Goal: Task Accomplishment & Management: Complete application form

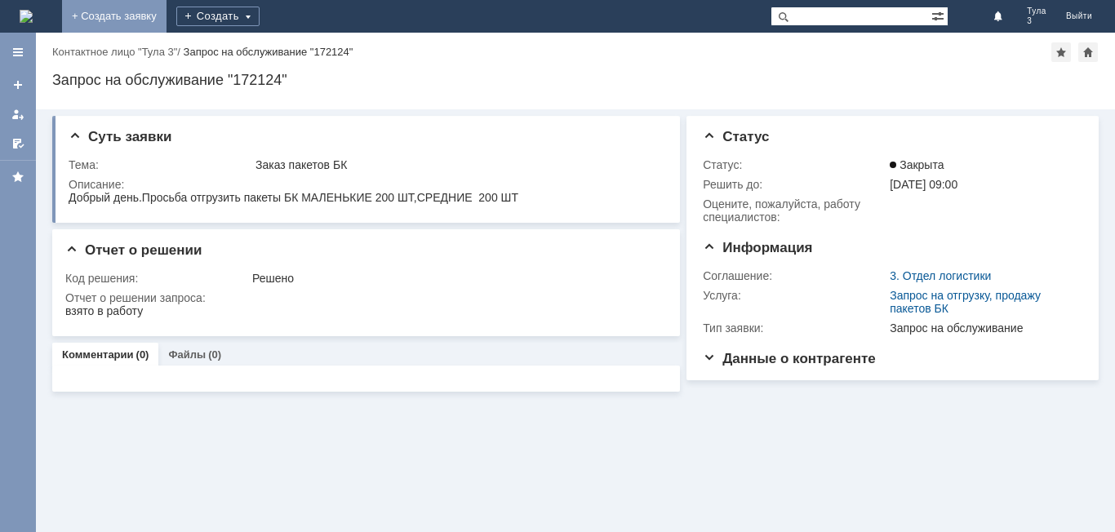
click at [167, 20] on link "+ Создать заявку" at bounding box center [114, 16] width 104 height 33
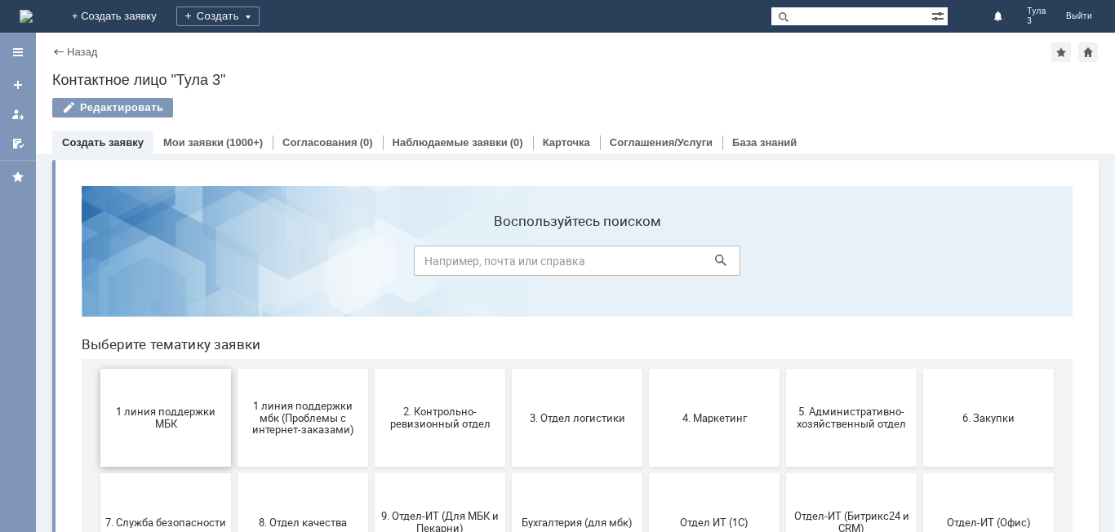
click at [147, 393] on button "1 линия поддержки МБК" at bounding box center [165, 418] width 131 height 98
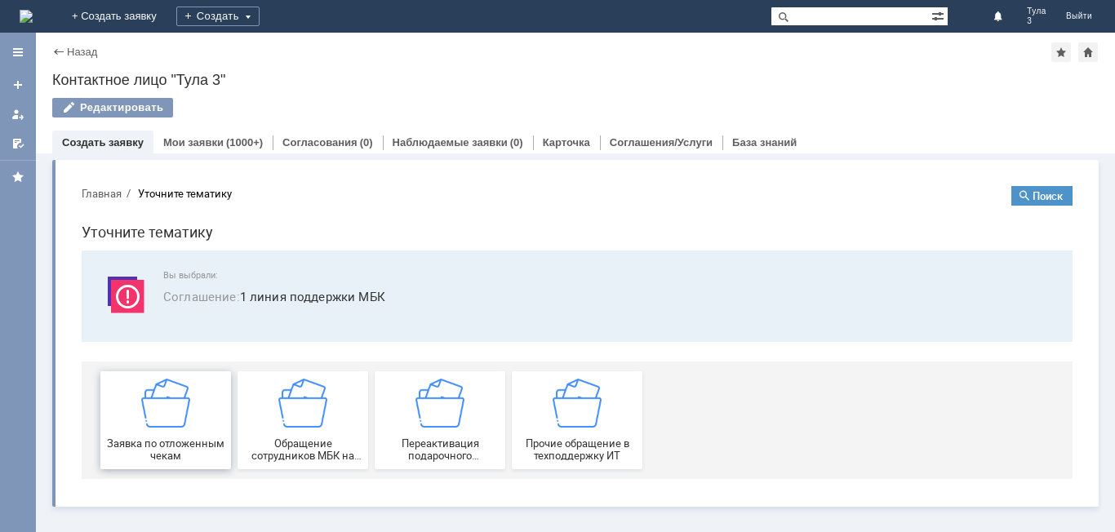
click at [181, 387] on img at bounding box center [165, 403] width 49 height 49
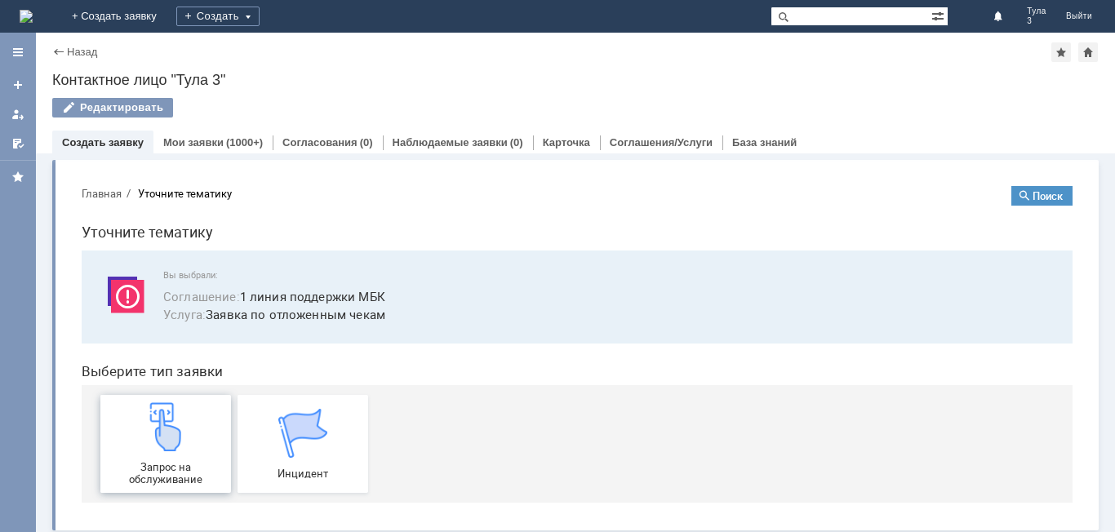
click at [173, 442] on img at bounding box center [165, 426] width 49 height 49
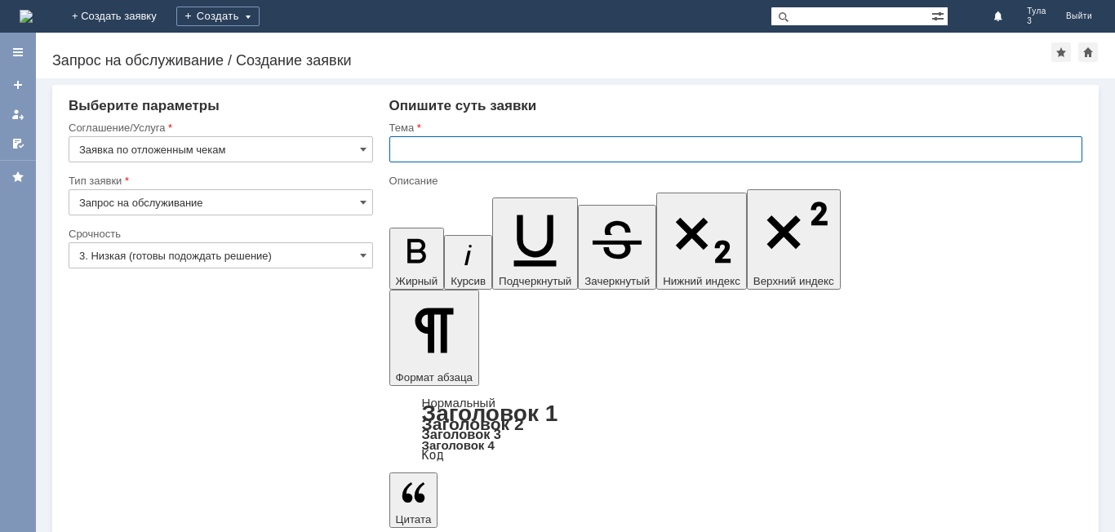
click at [431, 148] on input "text" at bounding box center [735, 149] width 693 height 26
type input "МБК Тула3, отложенные чеки"
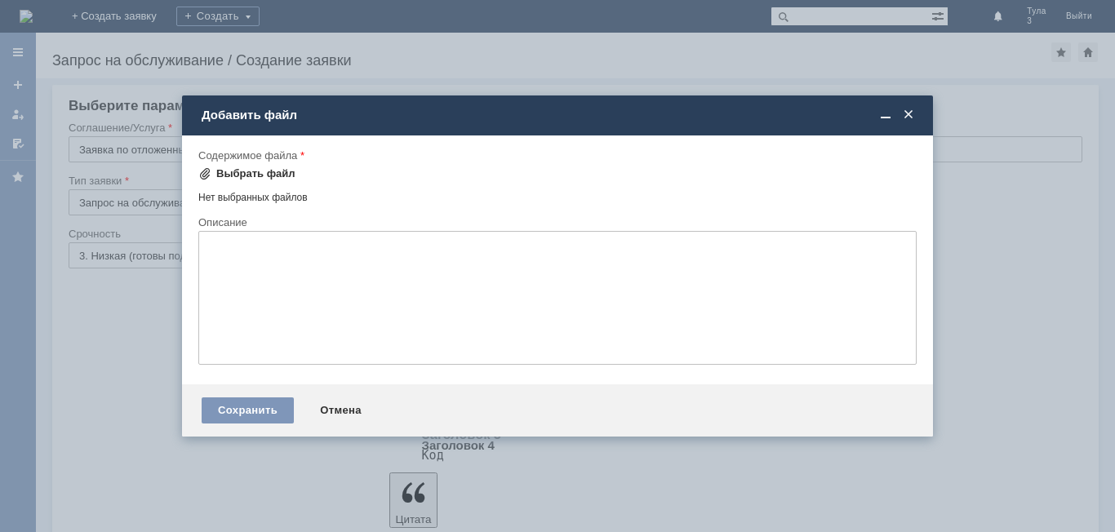
click at [232, 170] on div "Выбрать файл" at bounding box center [255, 173] width 79 height 13
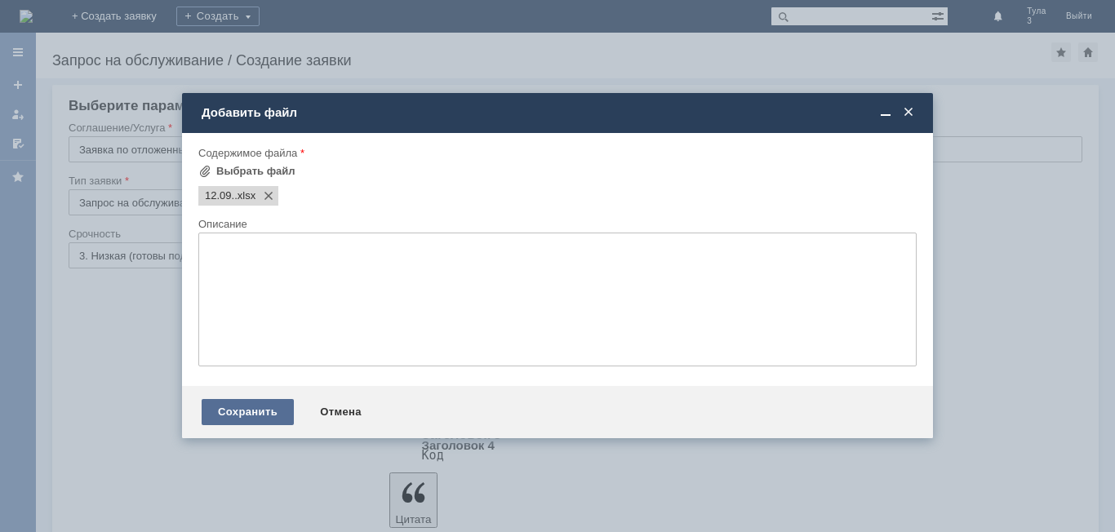
click at [271, 409] on div "Сохранить" at bounding box center [248, 412] width 92 height 26
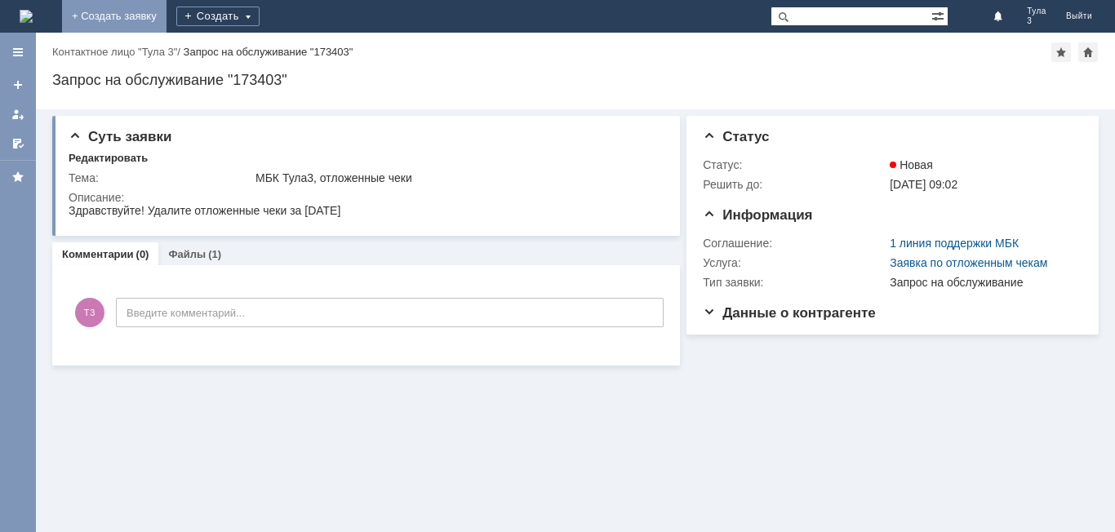
click at [167, 20] on link "+ Создать заявку" at bounding box center [114, 16] width 104 height 33
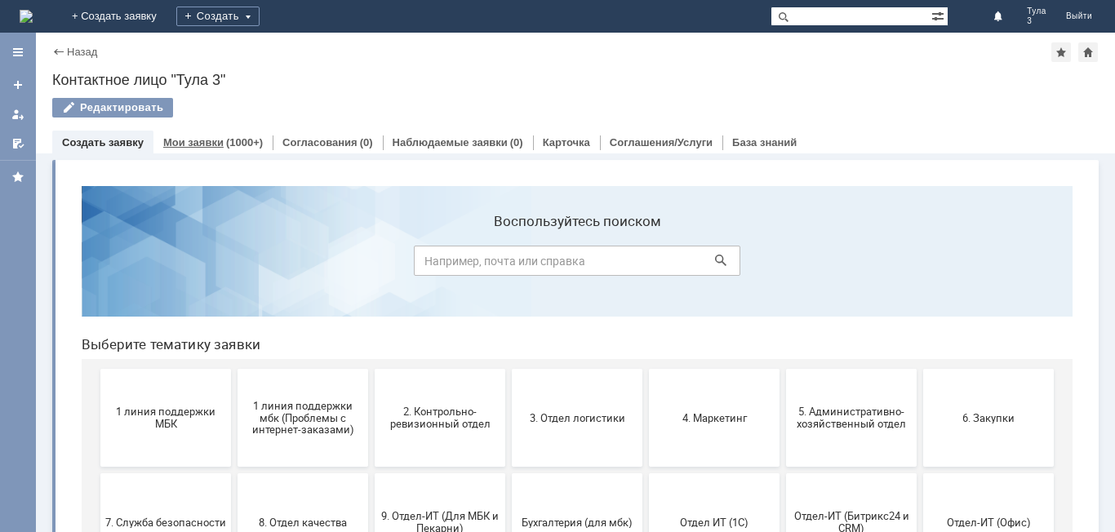
click at [242, 144] on div "(1000+)" at bounding box center [244, 142] width 37 height 12
